Goal: Task Accomplishment & Management: Complete application form

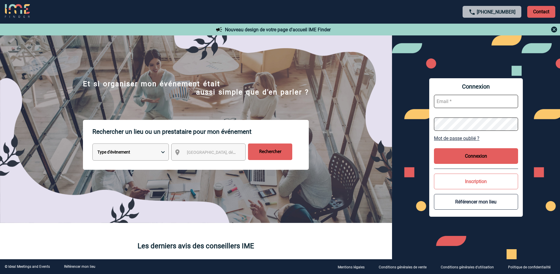
click at [466, 101] on input "text" at bounding box center [476, 101] width 84 height 13
paste input "valerie.anello@h-hotels.com"
type input "valerie.anello@h-hotels.com"
click at [481, 150] on button "Connexion" at bounding box center [476, 156] width 84 height 16
click at [502, 95] on input "valerie.anello@h-hotels.com" at bounding box center [476, 101] width 84 height 13
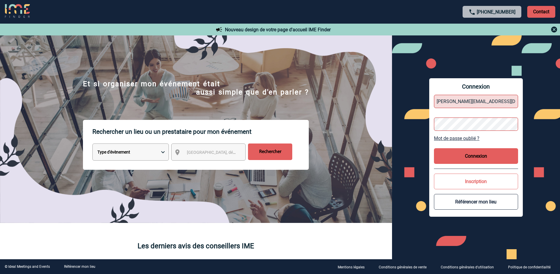
click at [482, 160] on button "Connexion" at bounding box center [476, 156] width 84 height 16
click at [503, 101] on input "valerie.anello@h-hotels.com" at bounding box center [476, 101] width 84 height 13
drag, startPoint x: 437, startPoint y: 100, endPoint x: 427, endPoint y: 99, distance: 9.6
click at [427, 99] on div "Connexion valerie.anello@h-hotels.com Mot de passe oublié ? Connexion Inscripti…" at bounding box center [476, 147] width 168 height 224
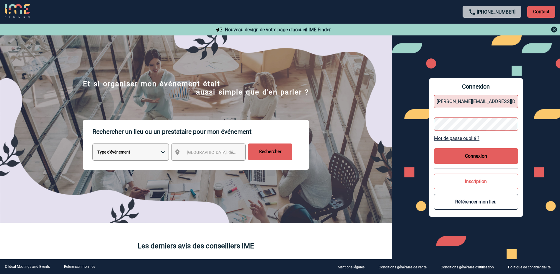
click at [482, 154] on button "Connexion" at bounding box center [476, 156] width 84 height 16
click at [488, 163] on button "Connexion" at bounding box center [476, 156] width 84 height 16
click at [488, 157] on button "Connexion" at bounding box center [476, 156] width 84 height 16
click at [472, 97] on input "text" at bounding box center [476, 101] width 84 height 13
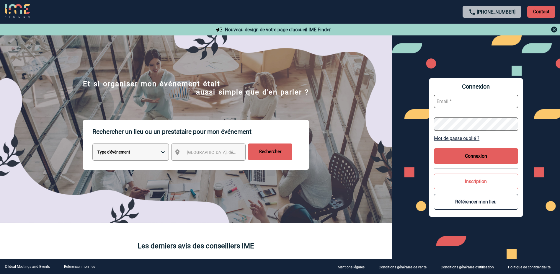
paste input "valerie.anello@h-hotels.com"
type input "valerie.anello@h-hotels.com"
click at [490, 158] on button "Connexion" at bounding box center [476, 156] width 84 height 16
click at [486, 180] on button "Inscription" at bounding box center [476, 181] width 84 height 16
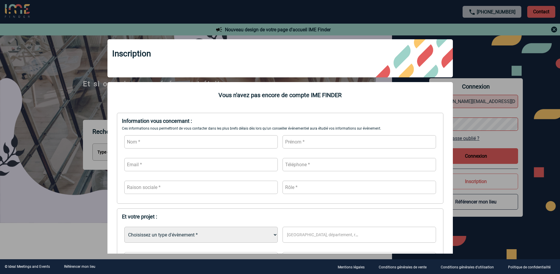
click at [508, 63] on div at bounding box center [280, 137] width 560 height 274
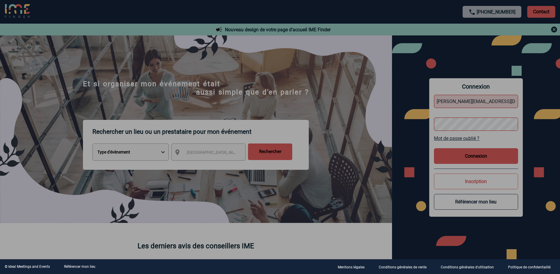
click at [477, 159] on body "+33 1 45 72 07 14 Contact Contact Nouveau design de votre page d'accueil IME Fi…" at bounding box center [280, 137] width 560 height 274
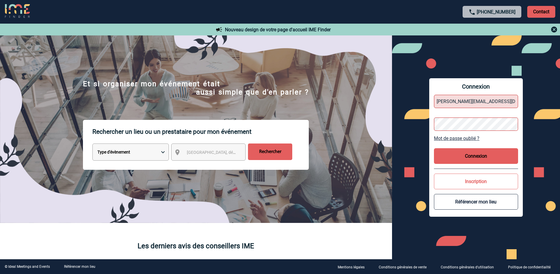
click at [489, 156] on button "Connexion" at bounding box center [476, 156] width 84 height 16
type input "valerie.anello@h-hotels.com"
click at [416, 136] on div "Connexion valerie.anello@h-hotels.com Mot de passe oublié ? Connexion Inscripti…" at bounding box center [476, 147] width 168 height 224
click at [498, 152] on button "Connexion" at bounding box center [476, 156] width 84 height 16
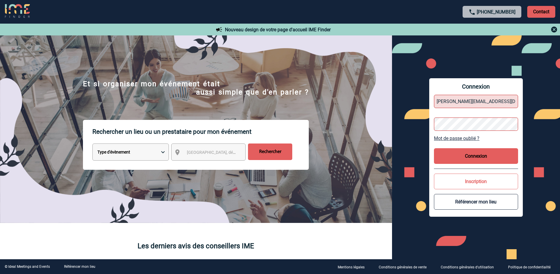
click at [544, 10] on p "Contact" at bounding box center [541, 12] width 28 height 12
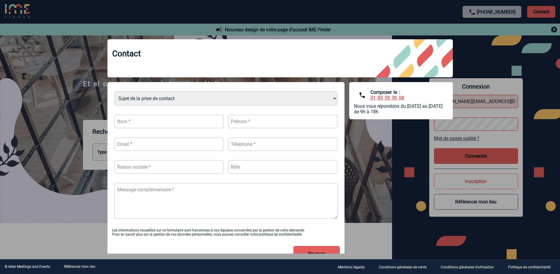
click at [379, 204] on div "Sujet de la prise de contact Je n’ai pas de compte J’ai besoin d’aide Je n’arri…" at bounding box center [279, 174] width 345 height 184
click at [452, 12] on div at bounding box center [280, 137] width 560 height 274
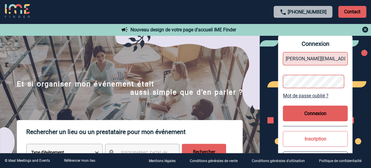
click at [320, 117] on button "Connexion" at bounding box center [315, 113] width 65 height 16
